Goal: Task Accomplishment & Management: Use online tool/utility

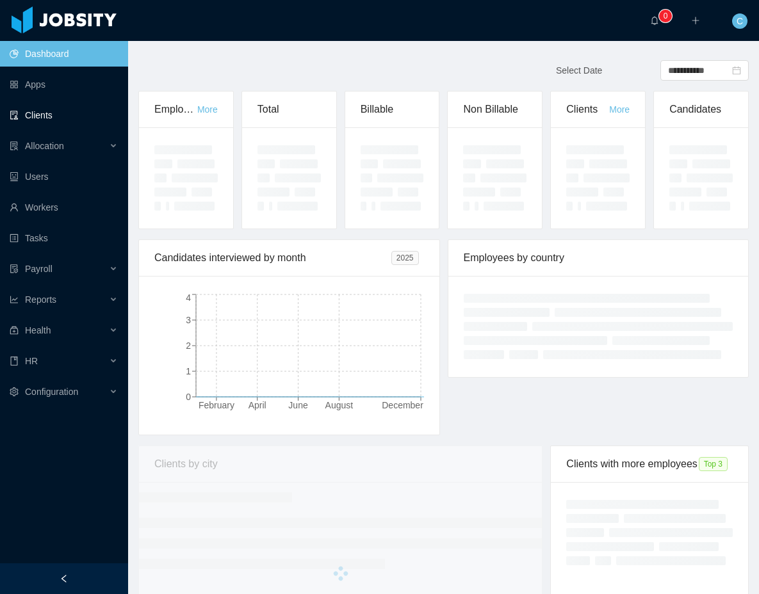
click at [70, 120] on link "Clients" at bounding box center [64, 115] width 108 height 26
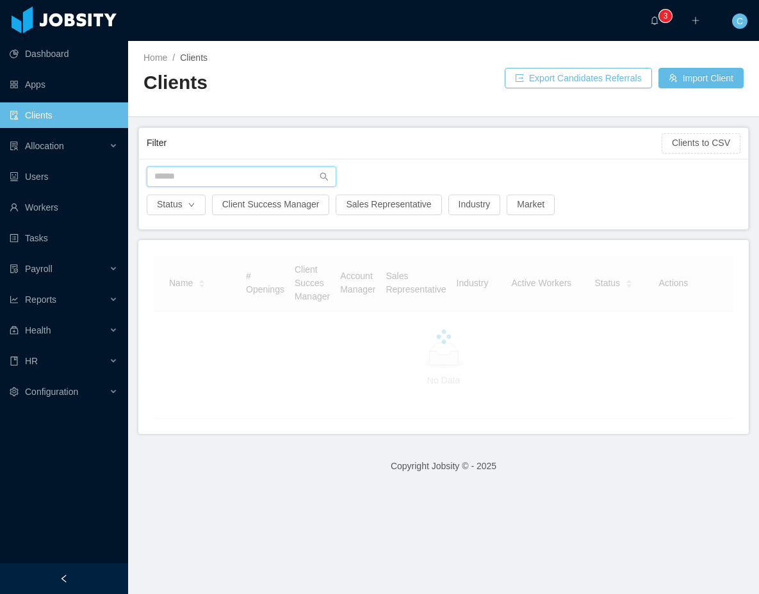
click at [187, 179] on input "text" at bounding box center [241, 176] width 189 height 20
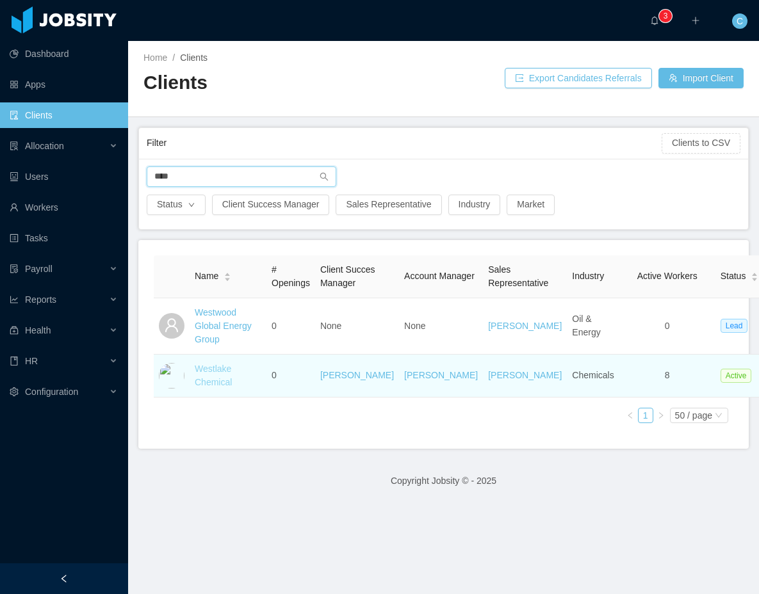
type input "****"
click at [208, 384] on link "Westlake Chemical" at bounding box center [213, 376] width 37 height 24
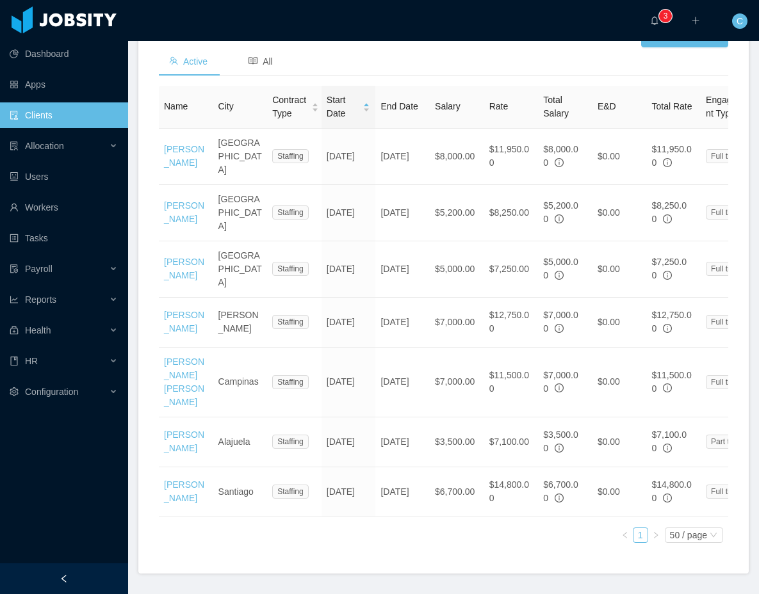
scroll to position [495, 0]
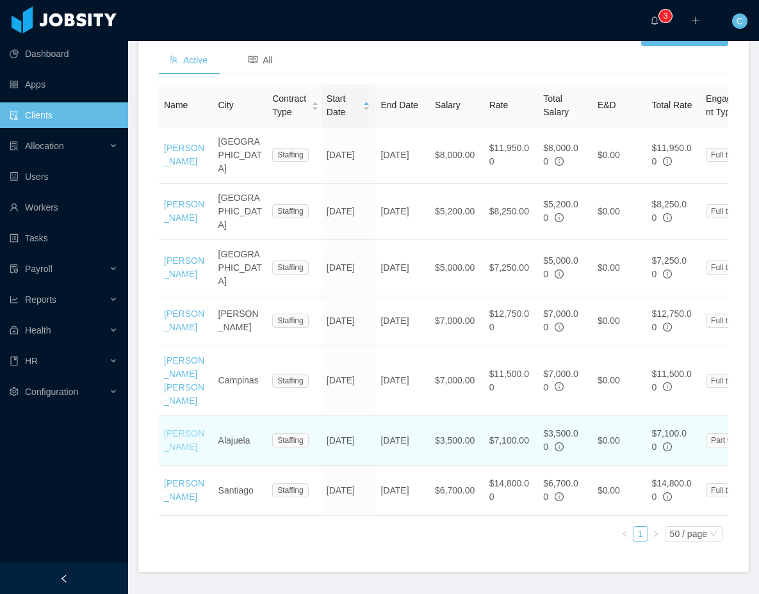
click at [183, 428] on link "Josue Ulate" at bounding box center [184, 440] width 40 height 24
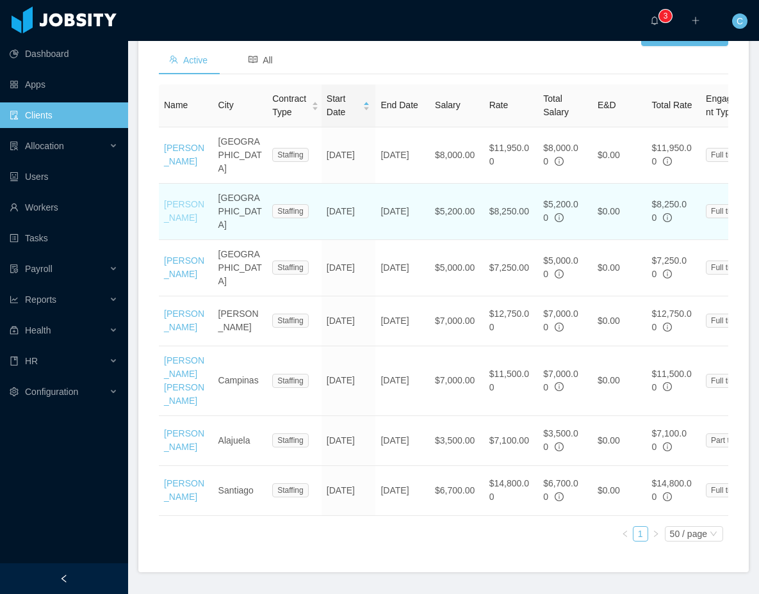
click at [174, 223] on link "Luis Ramirez" at bounding box center [184, 211] width 40 height 24
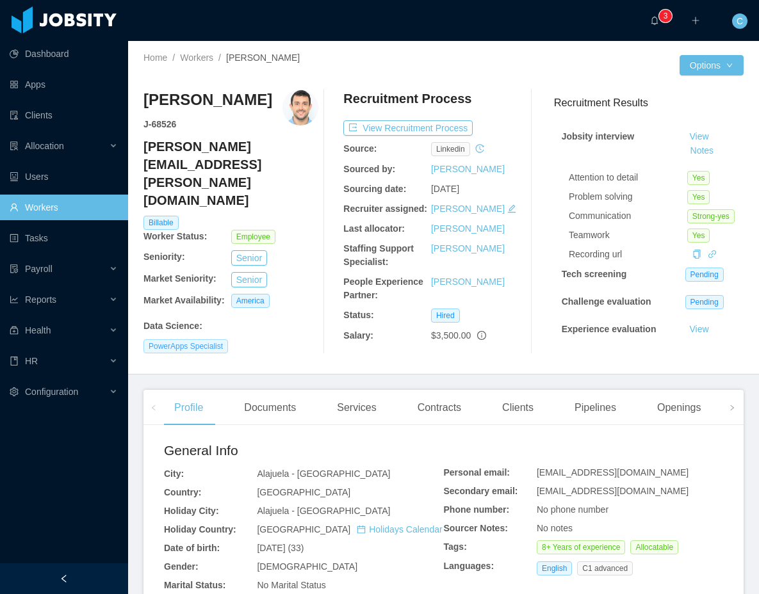
click at [184, 339] on span "PowerApps Specialist" at bounding box center [185, 346] width 84 height 14
copy span "PowerApps"
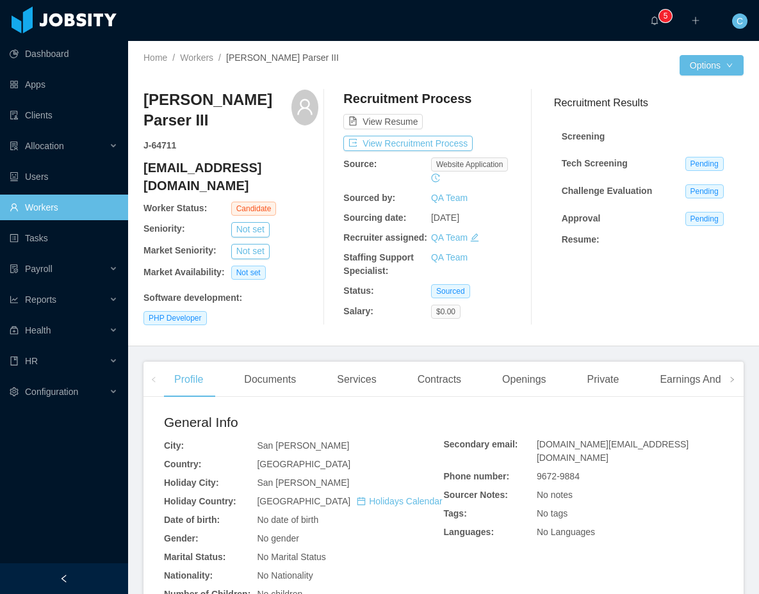
scroll to position [596, 0]
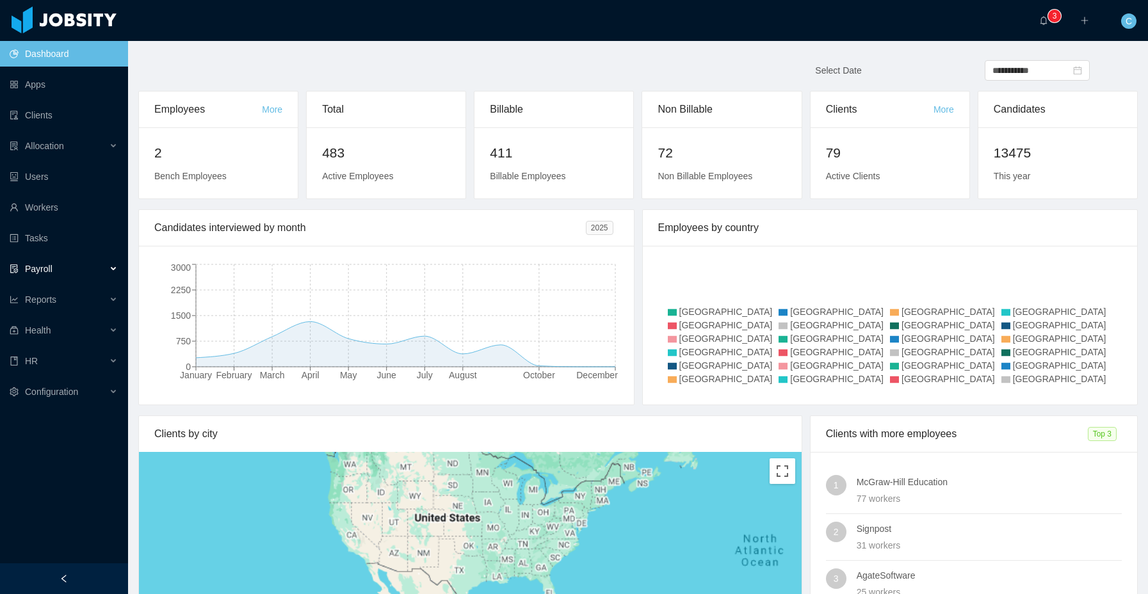
drag, startPoint x: 81, startPoint y: 263, endPoint x: 99, endPoint y: 266, distance: 18.2
click at [81, 263] on div "Payroll" at bounding box center [64, 269] width 128 height 26
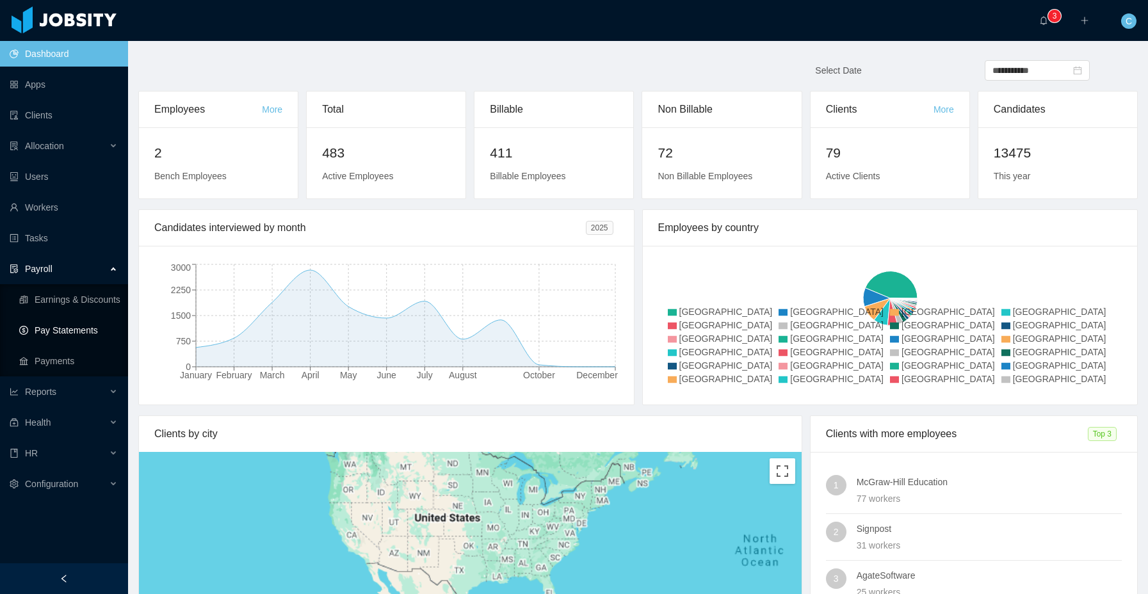
click at [82, 325] on link "Pay Statements" at bounding box center [68, 331] width 99 height 26
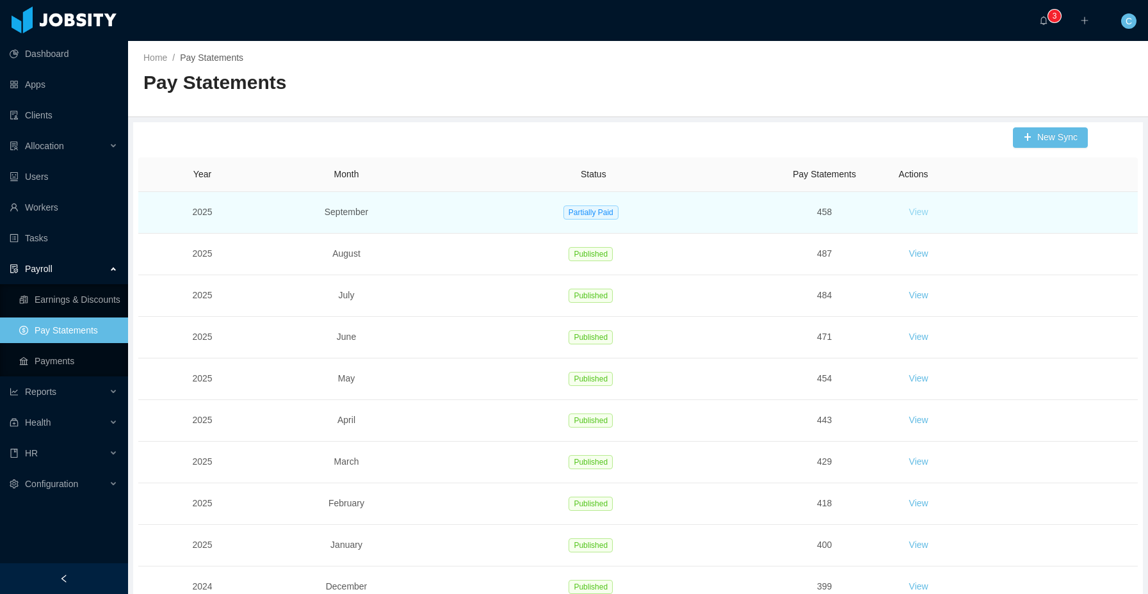
click at [918, 213] on button "View" at bounding box center [919, 212] width 40 height 20
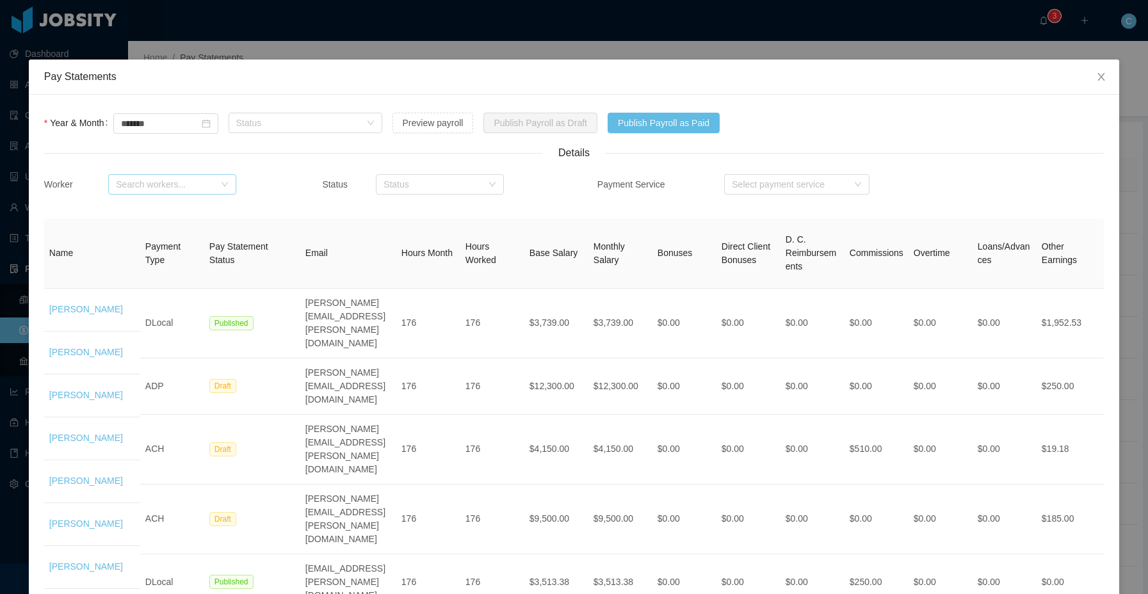
click at [141, 185] on div "Search workers..." at bounding box center [165, 184] width 99 height 13
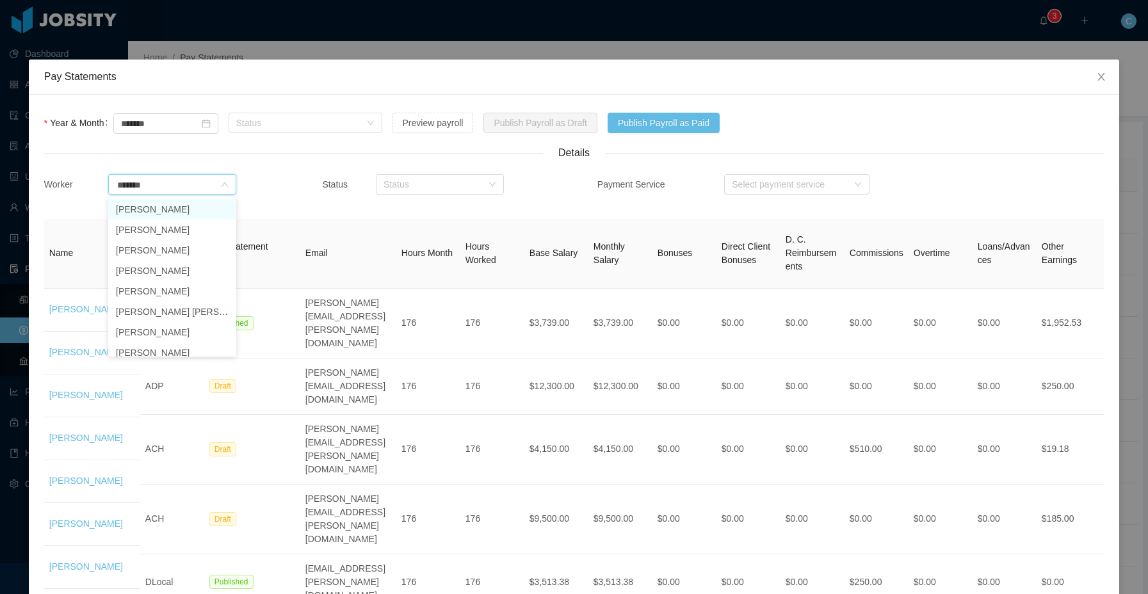
click at [136, 208] on li "Melanie Torres" at bounding box center [172, 209] width 128 height 20
type input "*******"
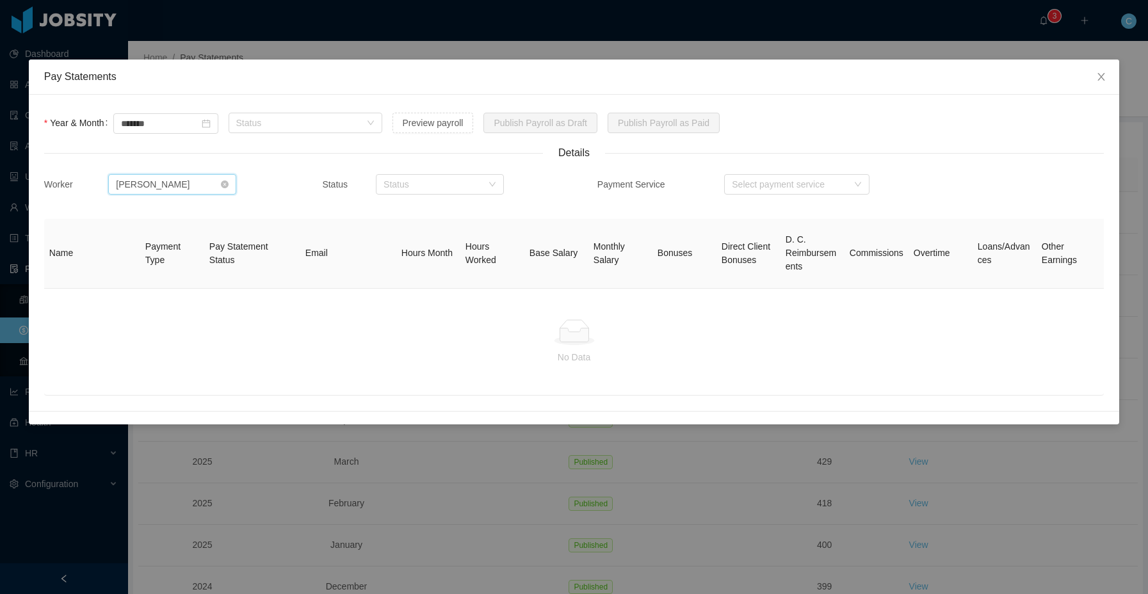
click at [223, 179] on div "Search workers... Melanie Torres" at bounding box center [172, 184] width 128 height 20
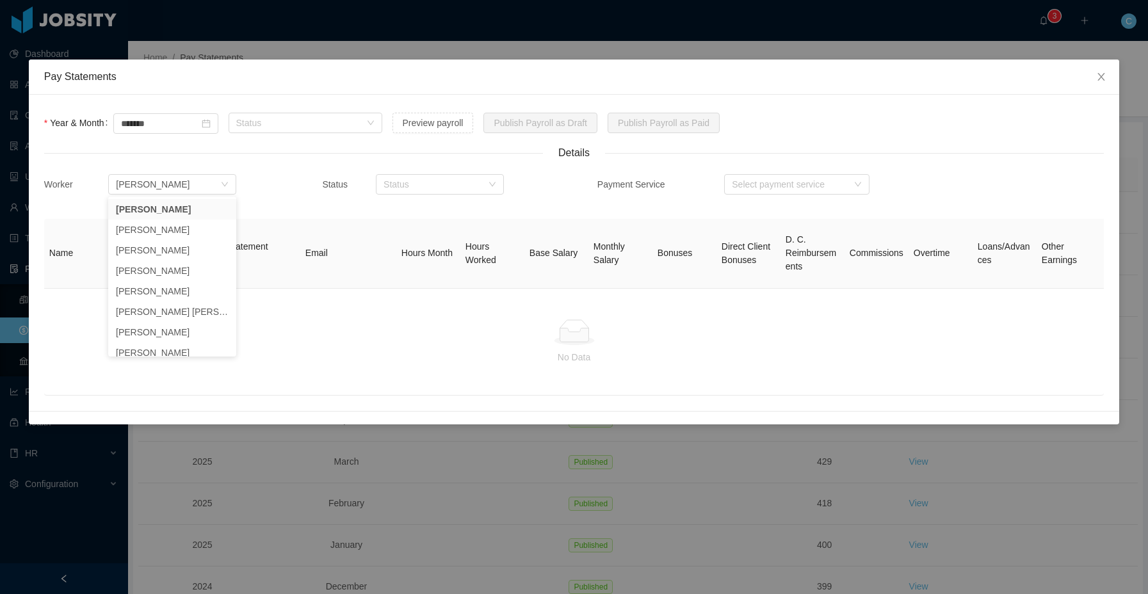
click at [254, 182] on div "Worker Search workers... Melanie Torres" at bounding box center [172, 192] width 257 height 41
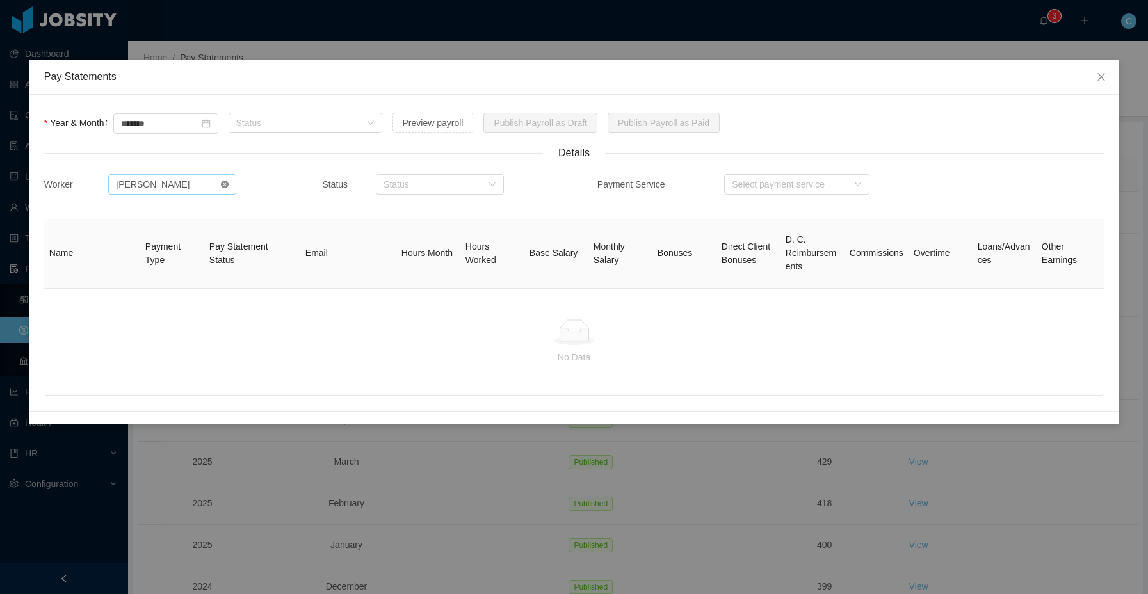
click at [223, 186] on icon "icon: close-circle" at bounding box center [225, 185] width 8 height 8
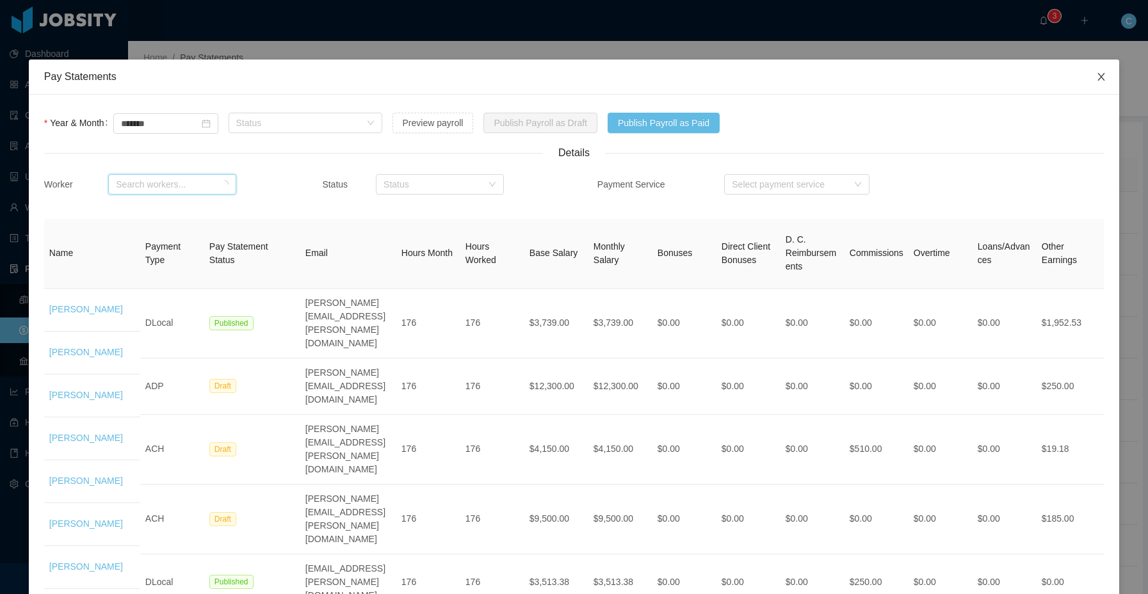
click at [1096, 72] on icon "icon: close" at bounding box center [1101, 77] width 10 height 10
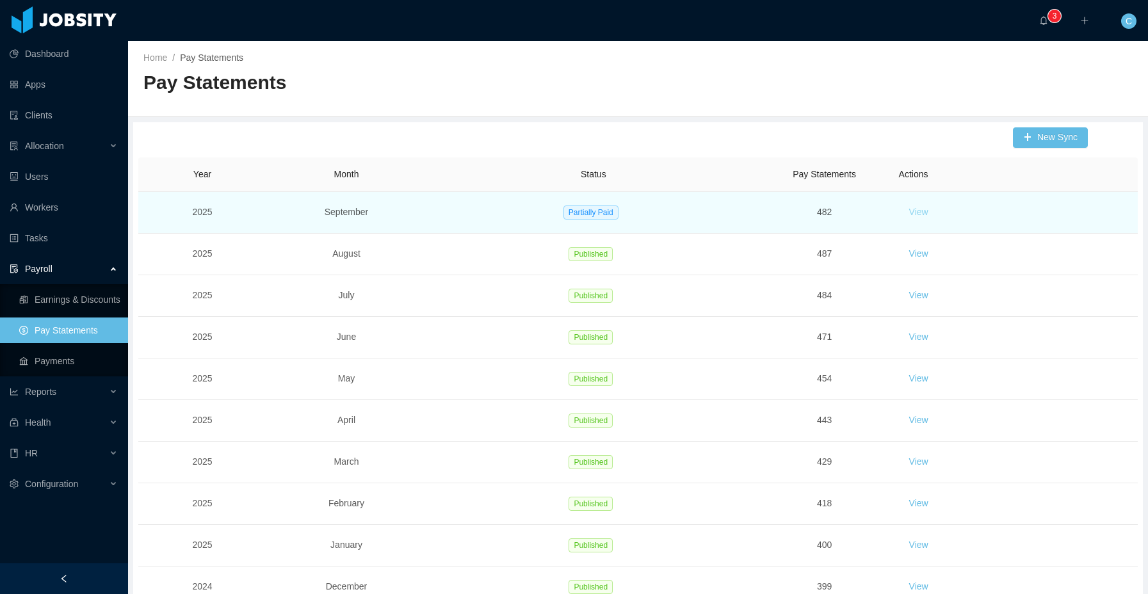
click at [912, 211] on button "View" at bounding box center [919, 212] width 40 height 20
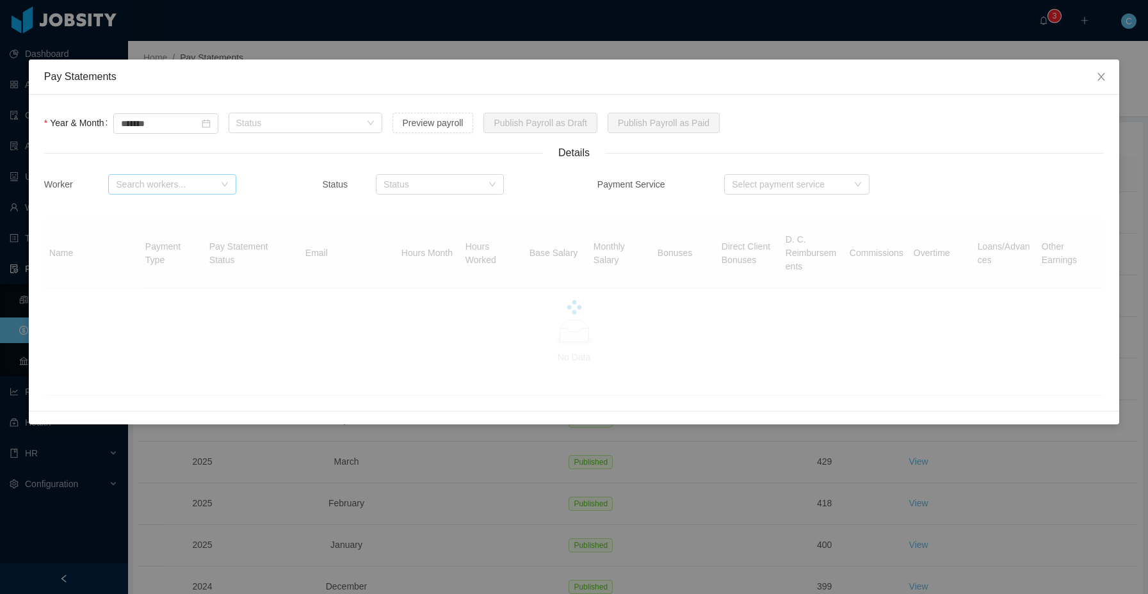
click at [177, 185] on div "Search workers..." at bounding box center [165, 184] width 99 height 13
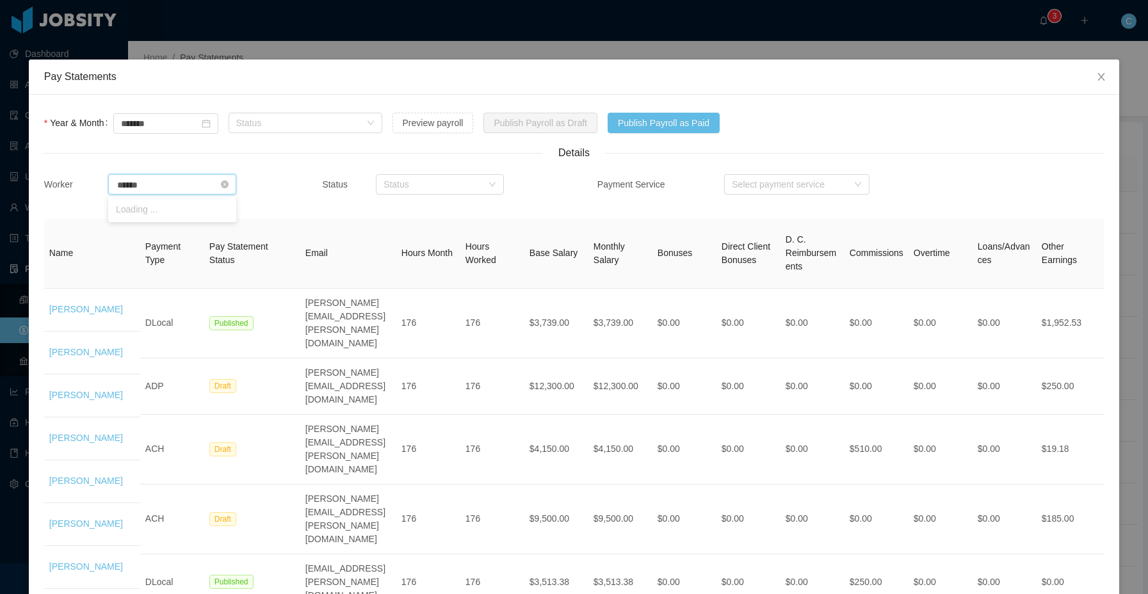
type input "*******"
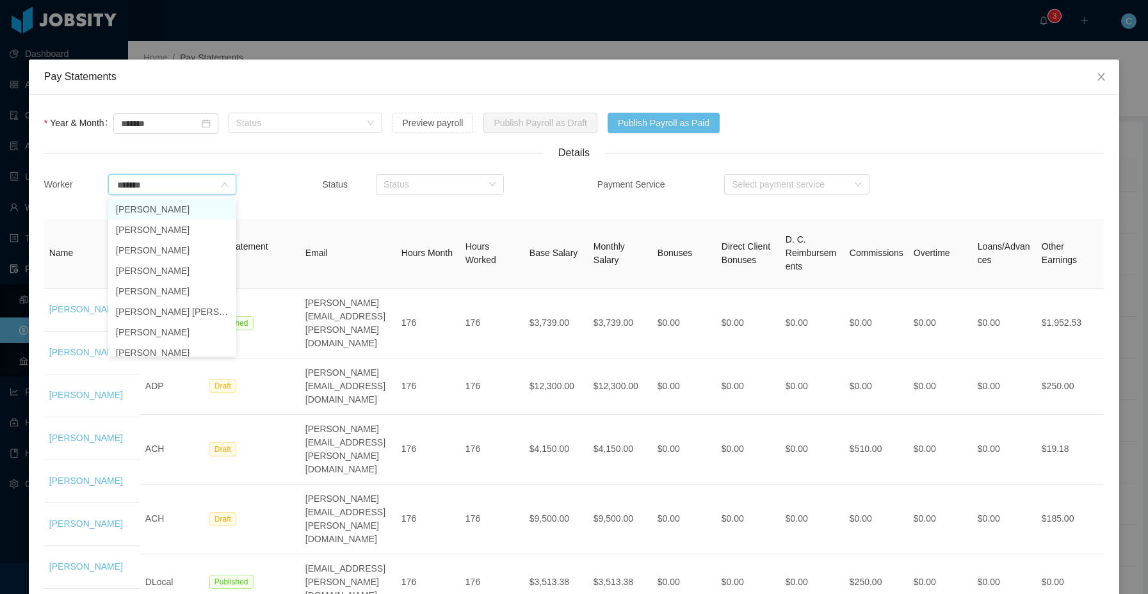
click at [161, 207] on li "Melanie Torres" at bounding box center [172, 209] width 128 height 20
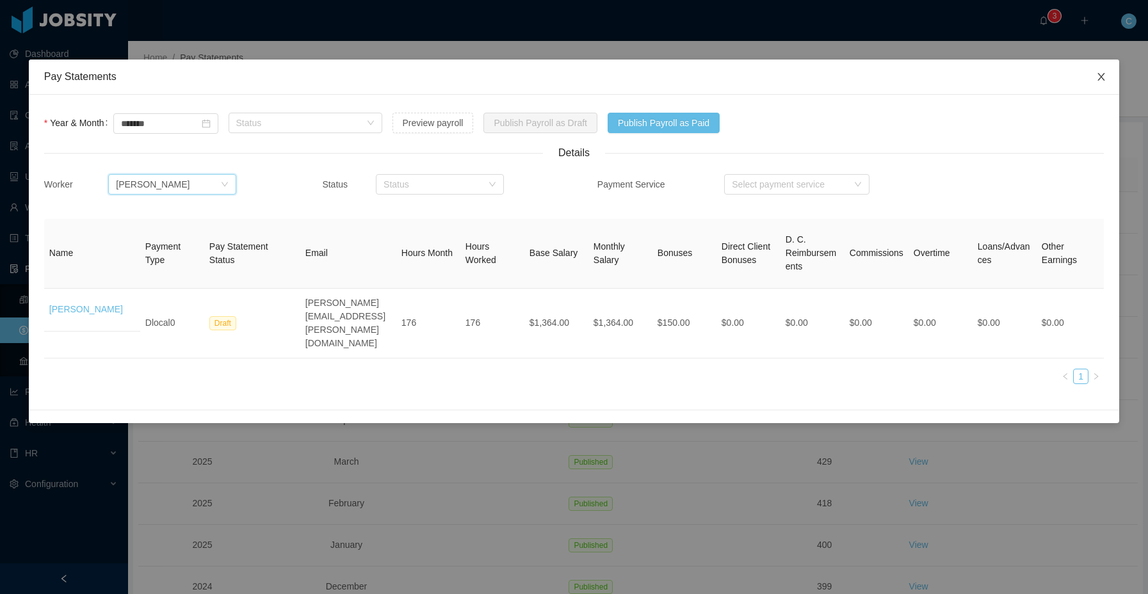
click at [1099, 80] on icon "icon: close" at bounding box center [1101, 77] width 10 height 10
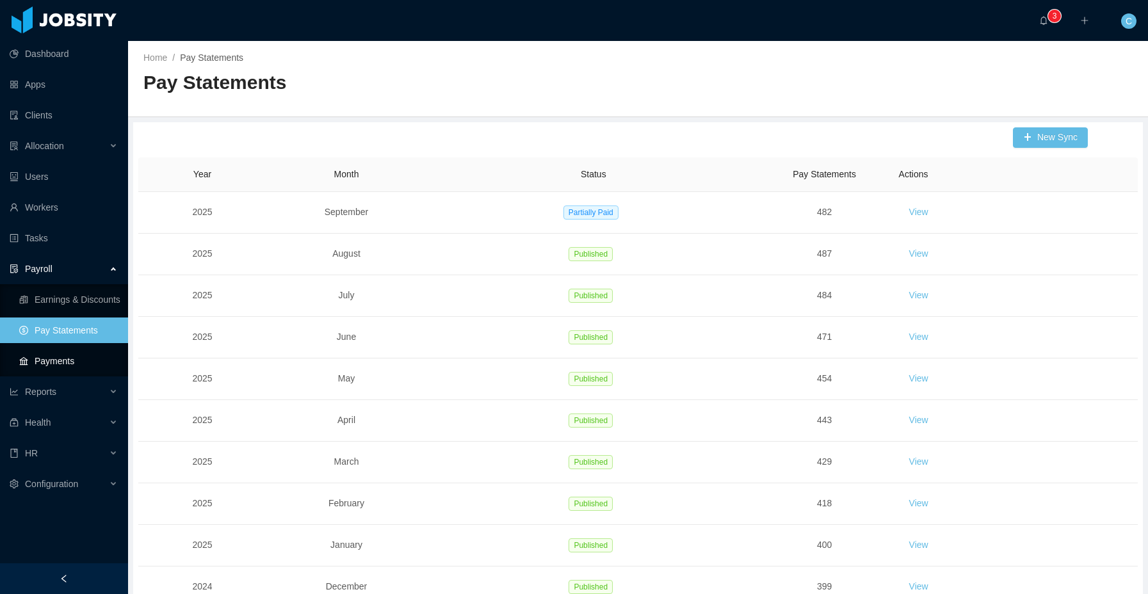
click at [102, 353] on link "Payments" at bounding box center [68, 361] width 99 height 26
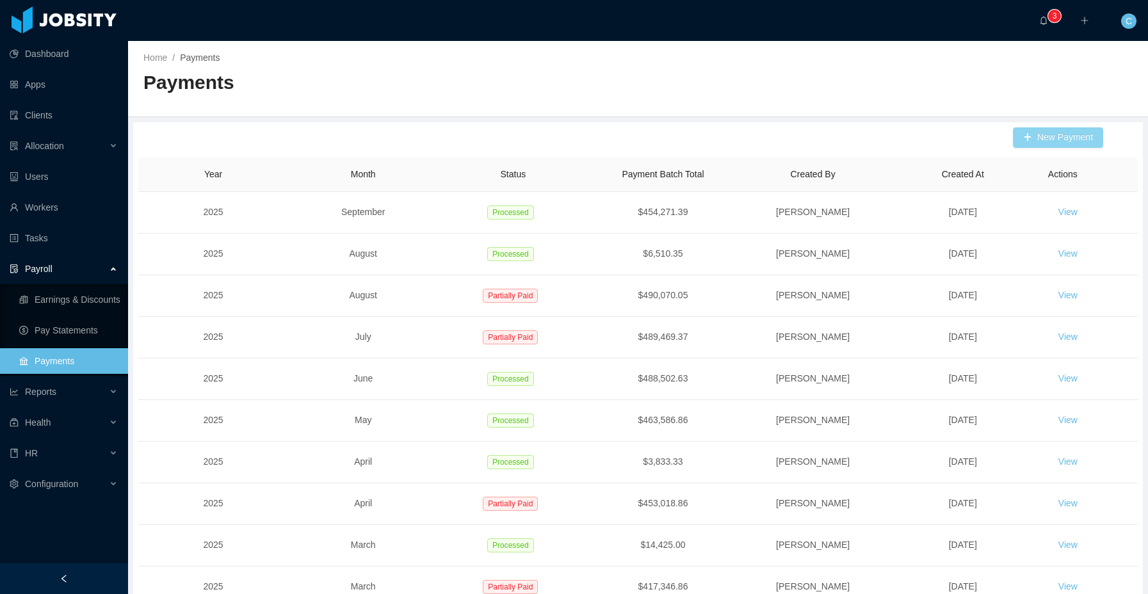
click at [1047, 143] on button "New Payment" at bounding box center [1058, 137] width 90 height 20
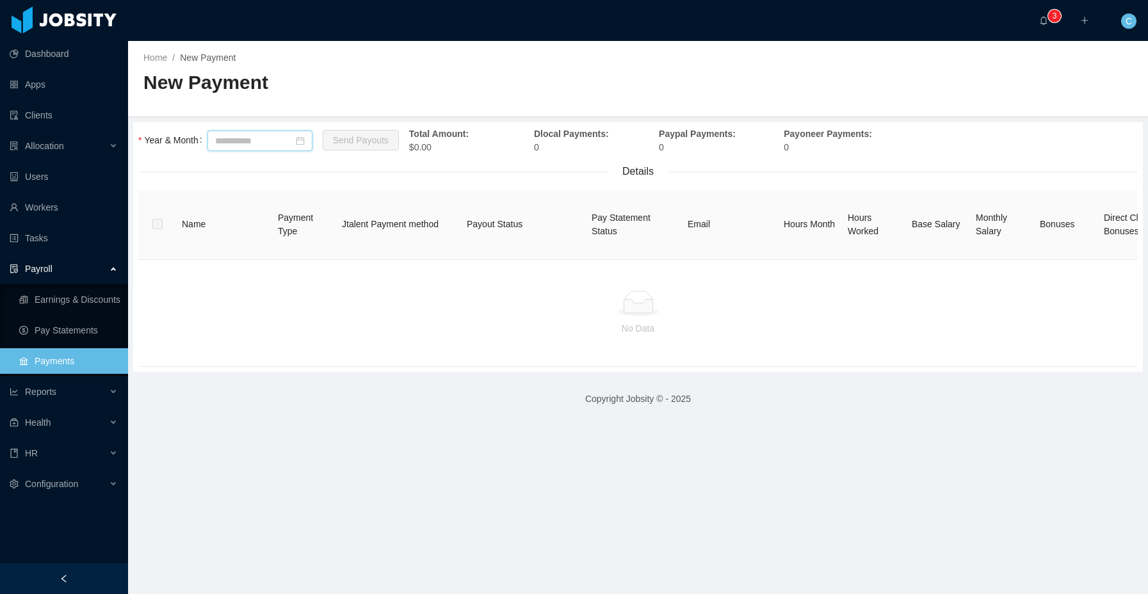
click at [265, 141] on input at bounding box center [259, 141] width 105 height 20
click at [346, 258] on link "Sep" at bounding box center [357, 252] width 26 height 15
type input "*******"
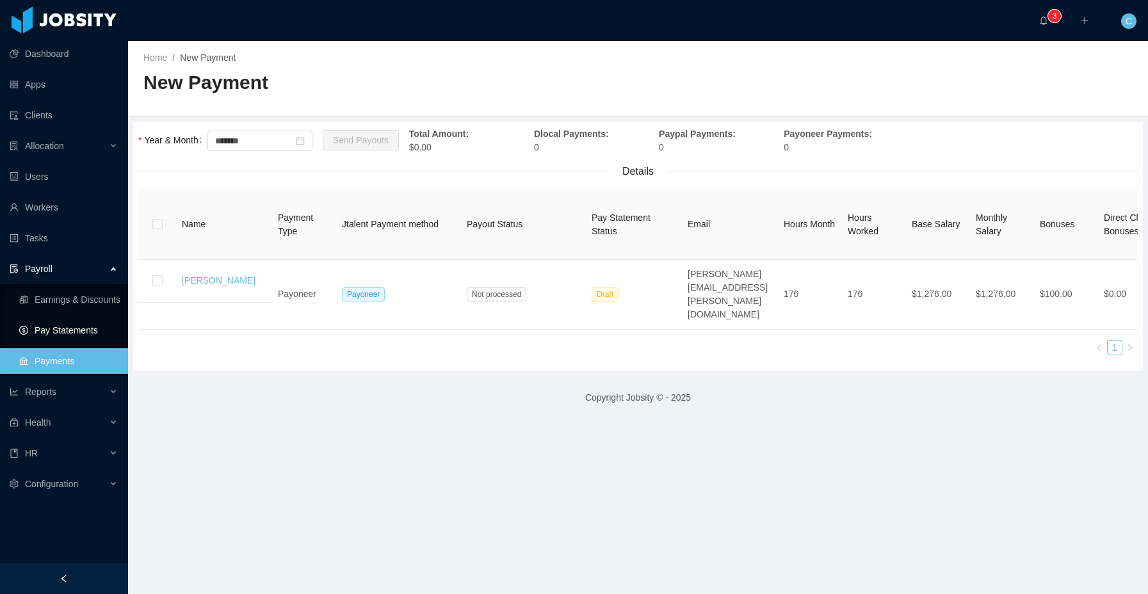
click at [94, 331] on link "Pay Statements" at bounding box center [68, 331] width 99 height 26
